Goal: Navigation & Orientation: Understand site structure

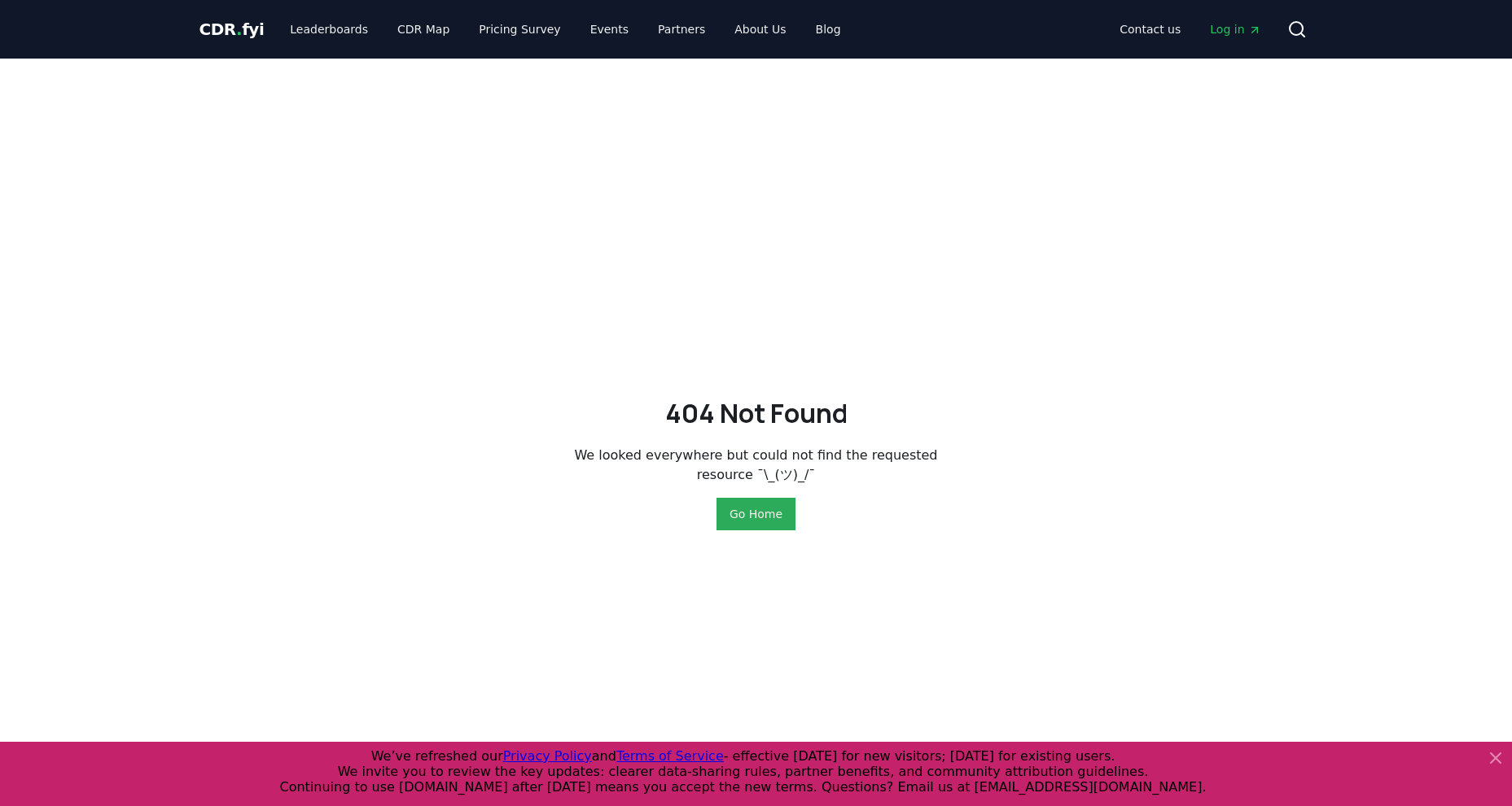
click at [749, 504] on button "Go Home" at bounding box center [756, 514] width 79 height 33
click at [1493, 757] on icon at bounding box center [1495, 758] width 20 height 20
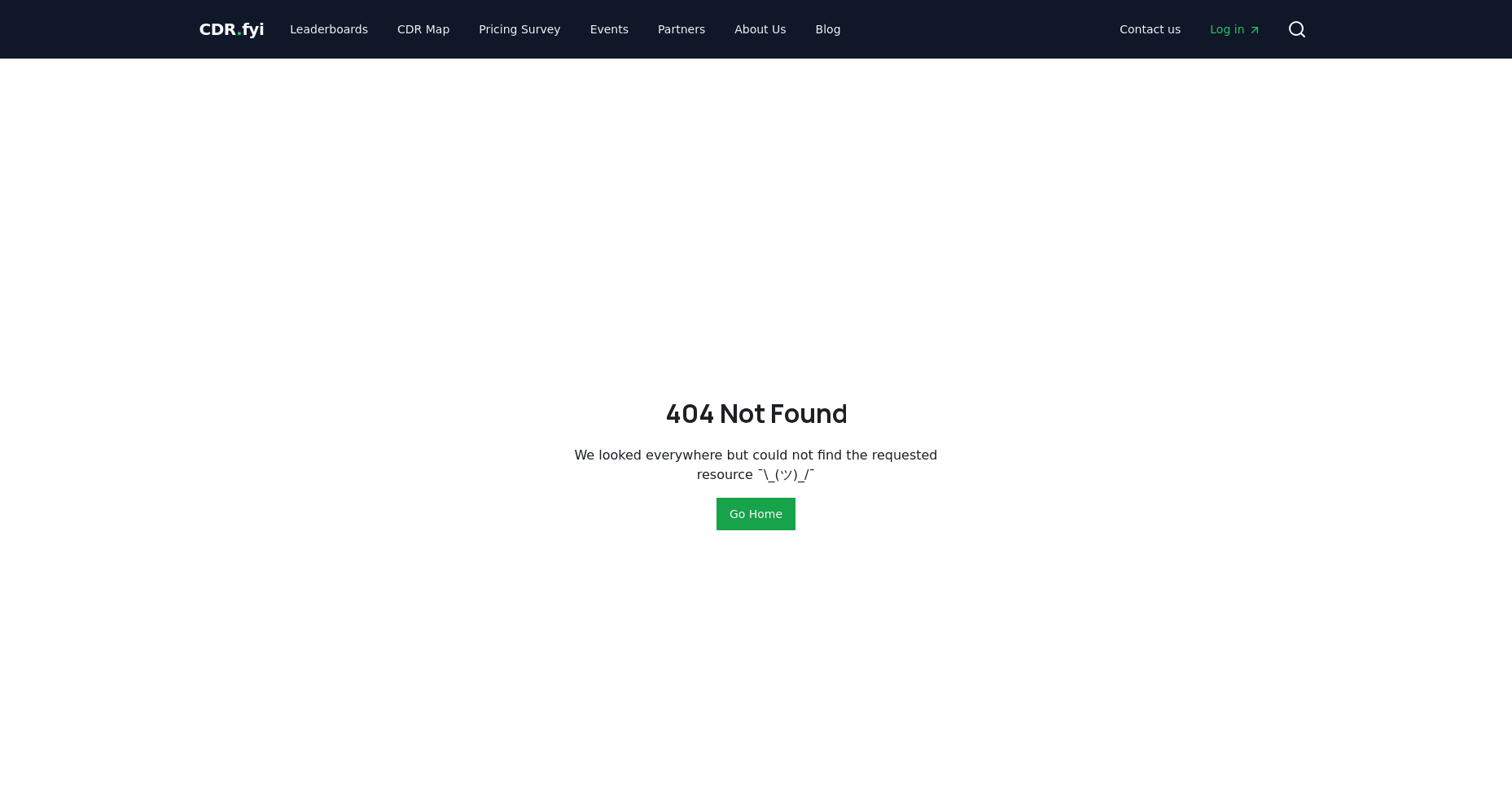
click at [205, 23] on span "CDR . fyi" at bounding box center [232, 29] width 65 height 20
click at [288, 27] on link "Leaderboards" at bounding box center [329, 29] width 105 height 29
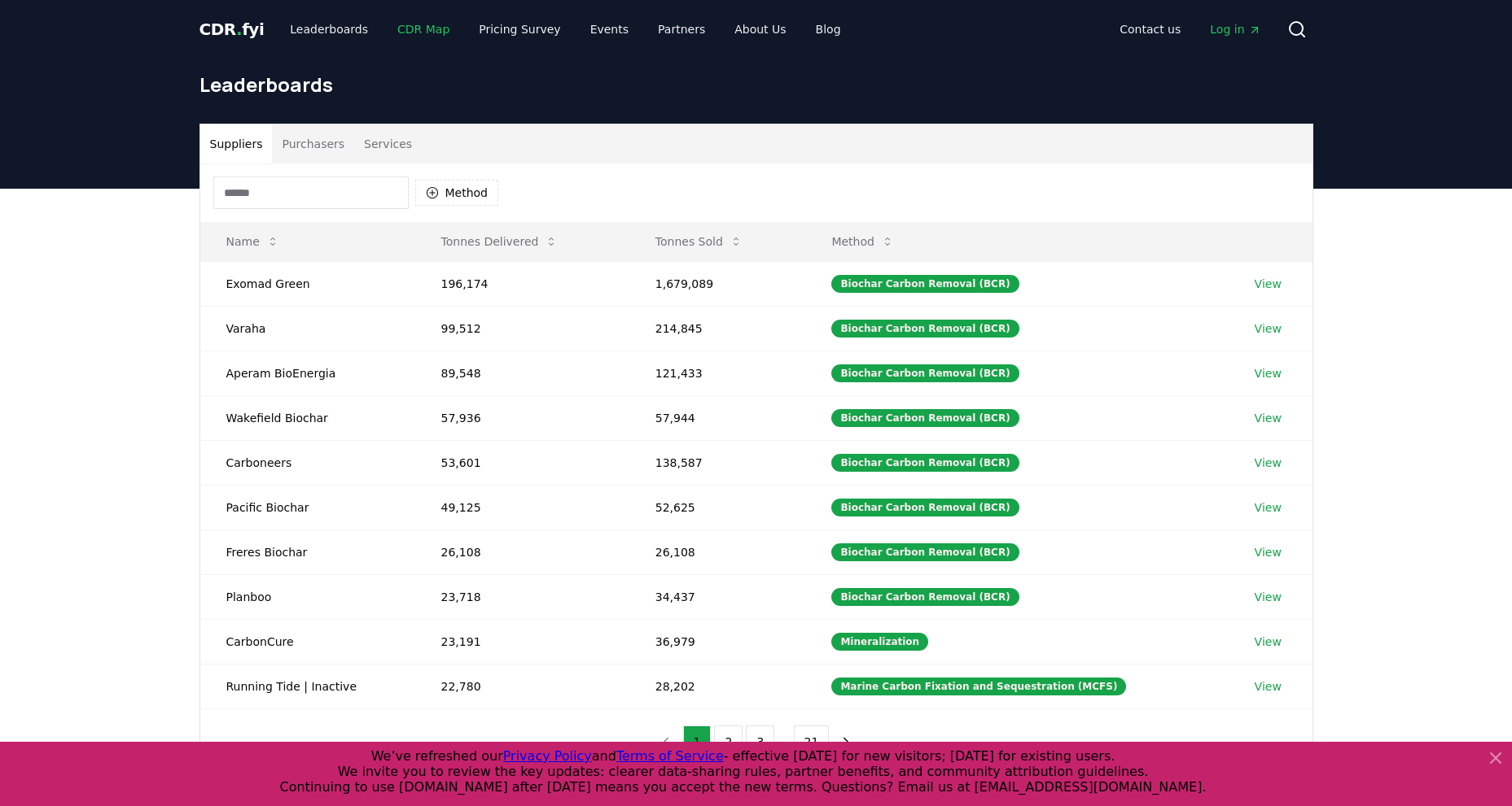
click at [394, 35] on link "CDR Map" at bounding box center [423, 29] width 78 height 29
